Goal: Task Accomplishment & Management: Use online tool/utility

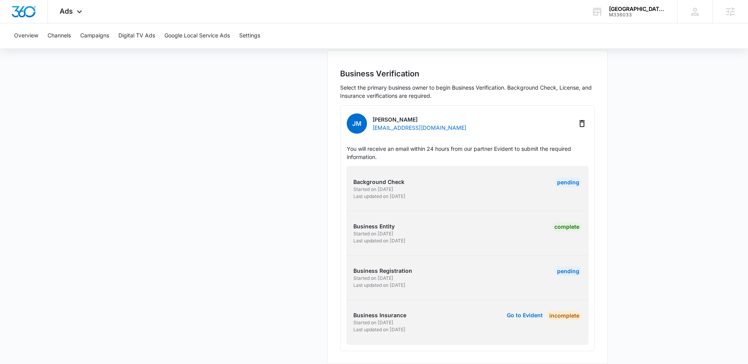
click at [502, 340] on div "JM Johnny Morris cedarparkelectric@gmail.com You will receive an email within 2…" at bounding box center [467, 228] width 255 height 246
click at [520, 312] on button "Go to Evident" at bounding box center [525, 314] width 36 height 5
click at [530, 312] on button "Go to Evident" at bounding box center [525, 314] width 36 height 5
click at [524, 312] on button "Go to Evident" at bounding box center [525, 314] width 36 height 5
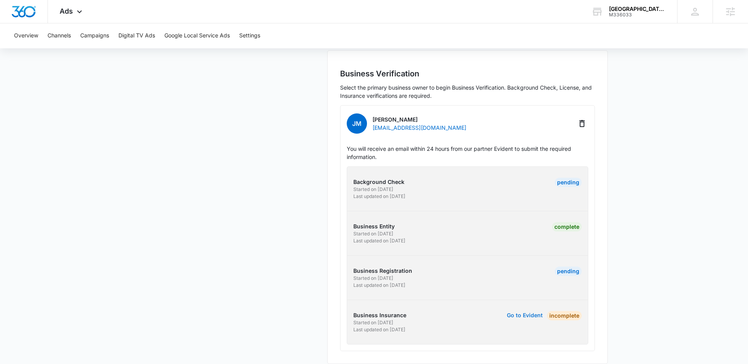
click at [524, 312] on button "Go to Evident" at bounding box center [525, 314] width 36 height 5
